Goal: Task Accomplishment & Management: Manage account settings

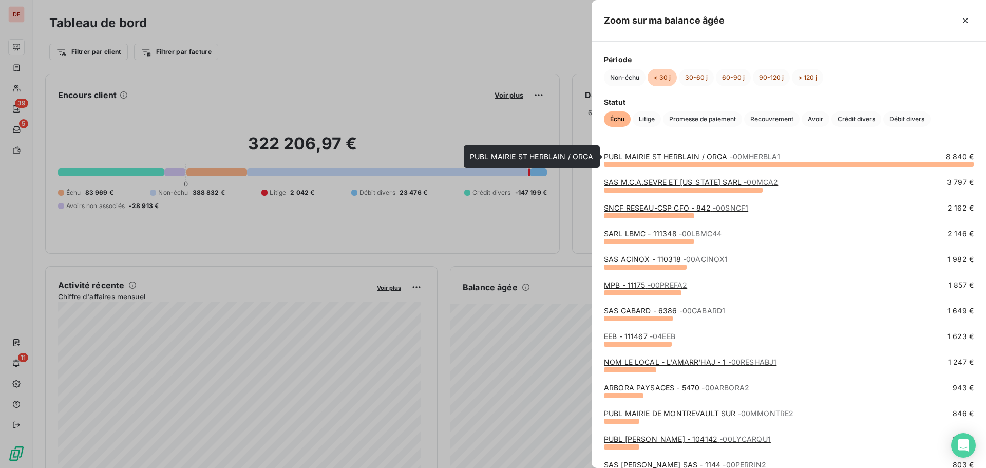
click at [649, 157] on link "PUBL MAIRIE ST HERBLAIN / ORGA - 00MHERBLA1" at bounding box center [692, 156] width 176 height 9
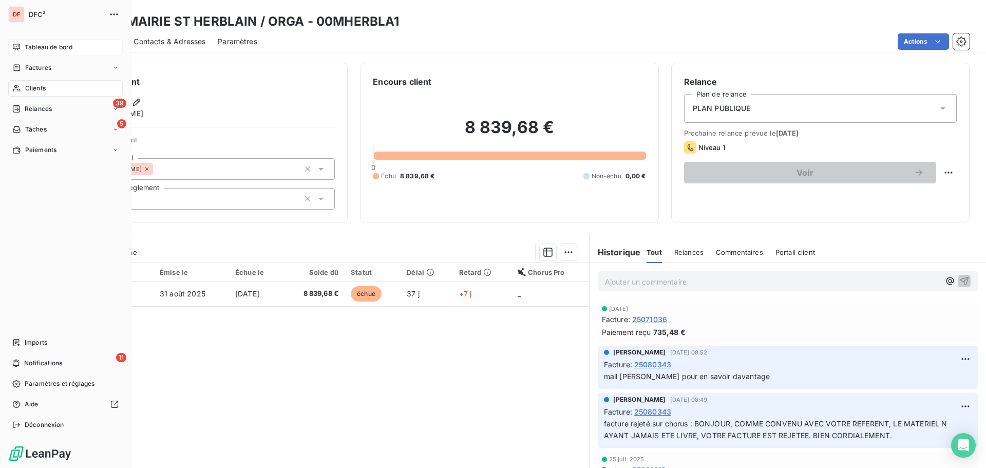
click at [16, 42] on div "Tableau de bord" at bounding box center [65, 47] width 115 height 16
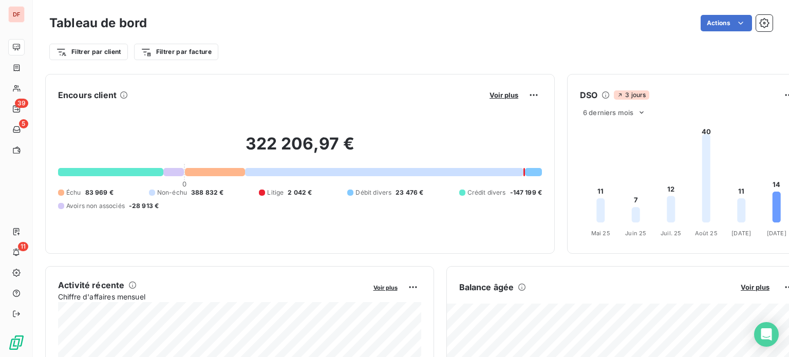
click at [269, 50] on div "Filtrer par client Filtrer par facture" at bounding box center [410, 52] width 723 height 20
click at [126, 93] on icon at bounding box center [123, 94] width 7 height 7
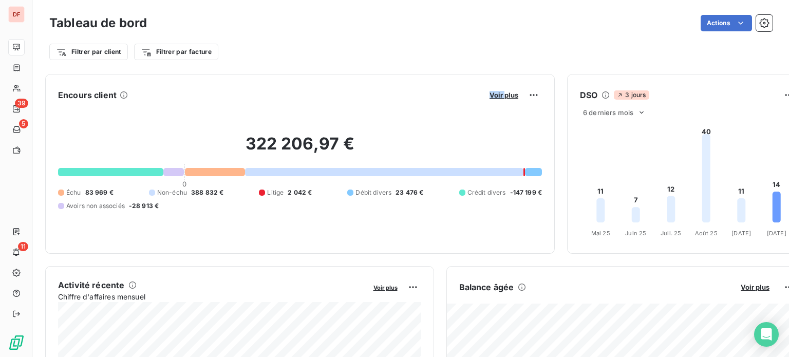
click at [126, 93] on icon at bounding box center [123, 94] width 7 height 7
